Goal: Information Seeking & Learning: Learn about a topic

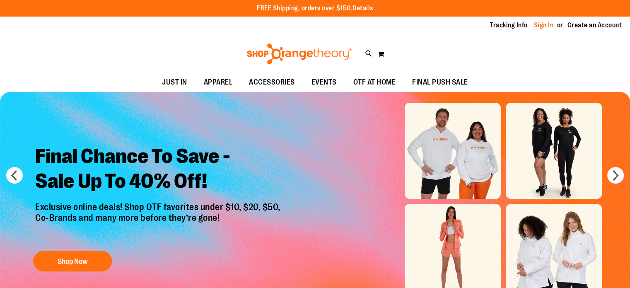
click at [547, 23] on link "Sign In" at bounding box center [544, 25] width 20 height 9
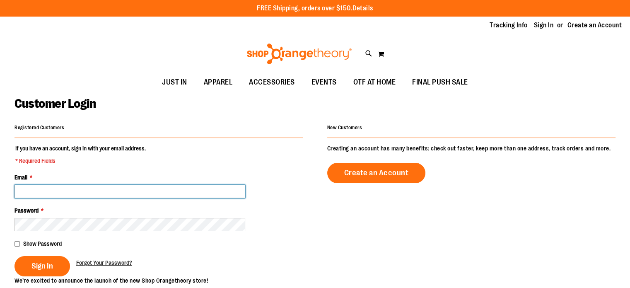
click at [64, 190] on input "Email *" at bounding box center [129, 191] width 231 height 13
type input "**********"
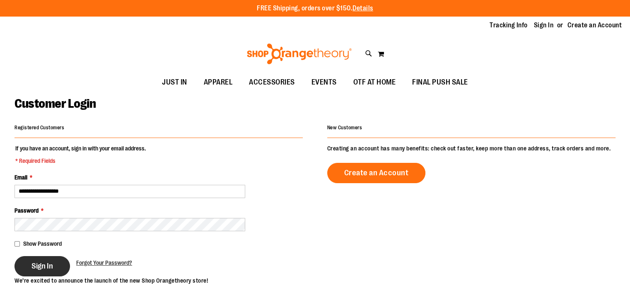
click at [39, 269] on span "Sign In" at bounding box center [42, 265] width 22 height 9
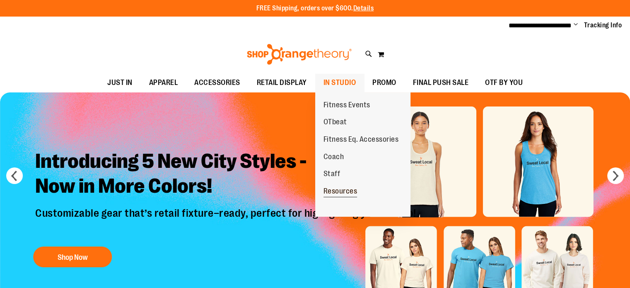
click at [345, 192] on span "Resources" at bounding box center [340, 192] width 34 height 10
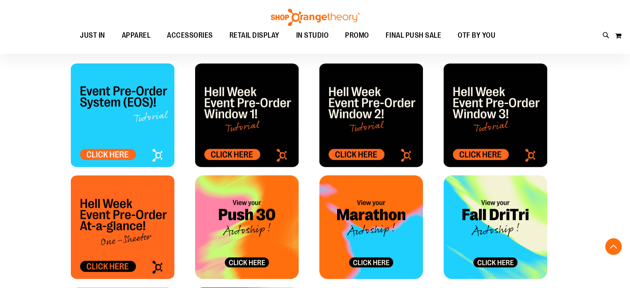
scroll to position [331, 0]
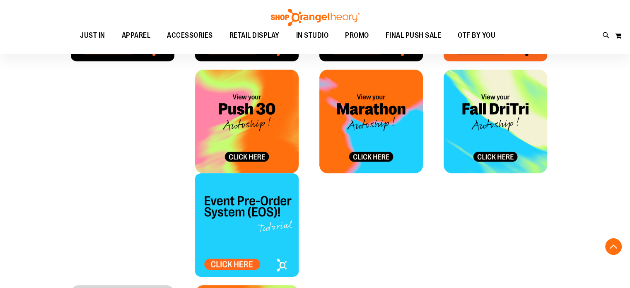
scroll to position [350, 0]
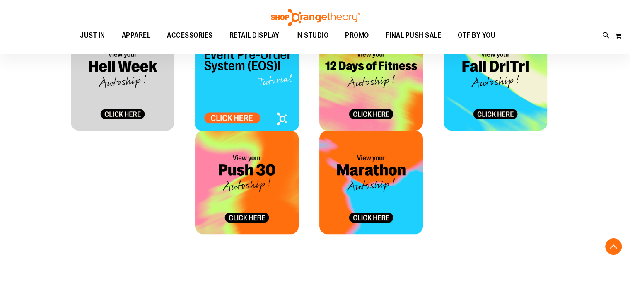
scroll to position [343, 0]
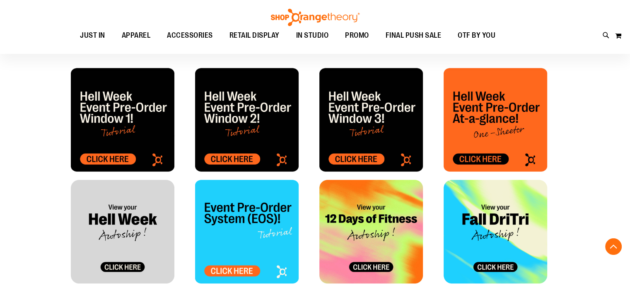
scroll to position [263, 0]
